Goal: Task Accomplishment & Management: Manage account settings

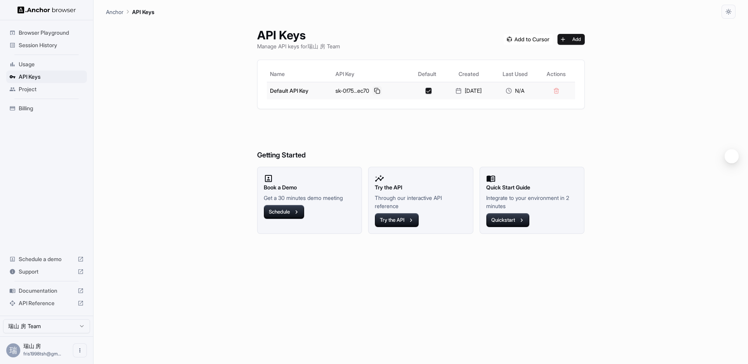
click at [374, 92] on button at bounding box center [376, 90] width 9 height 9
click at [42, 62] on span "Usage" at bounding box center [51, 64] width 65 height 8
